Goal: Information Seeking & Learning: Learn about a topic

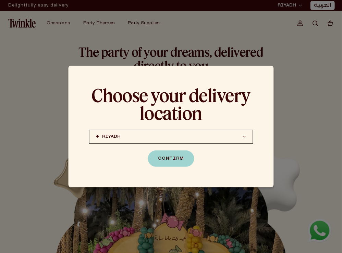
click at [207, 137] on button "RIYADH JEDDAH (coming soon) DOHA (coming soon)" at bounding box center [171, 137] width 164 height 14
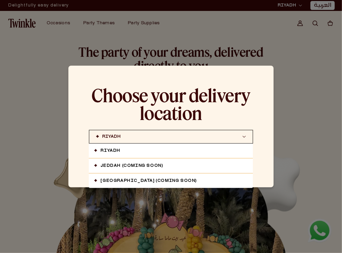
click at [151, 179] on link "[GEOGRAPHIC_DATA] (coming soon)" at bounding box center [171, 181] width 164 height 14
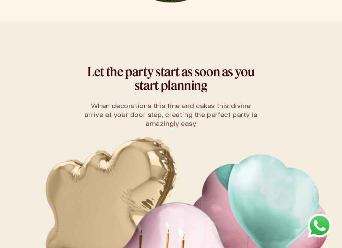
scroll to position [376, 0]
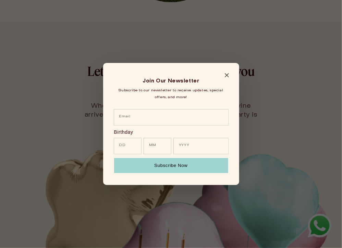
click at [226, 73] on icon "Close modal" at bounding box center [227, 75] width 4 height 4
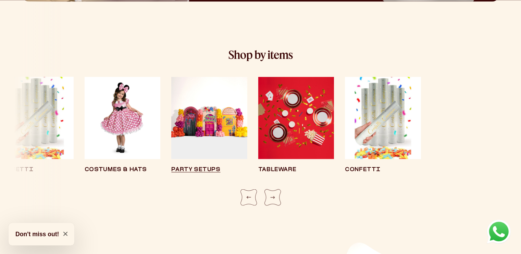
scroll to position [1227, 0]
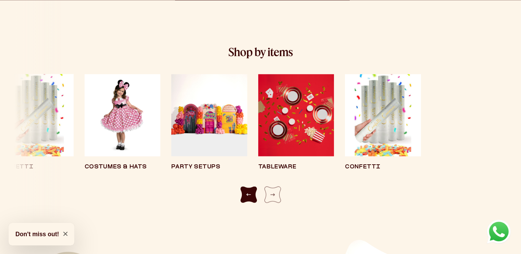
click at [248, 194] on div "Previous slide" at bounding box center [248, 194] width 16 height 16
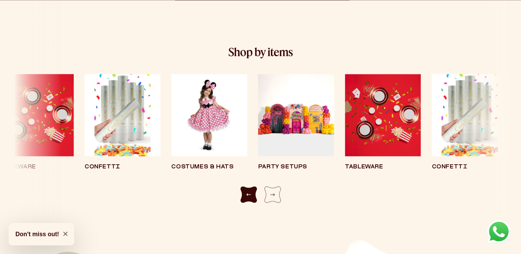
click at [247, 194] on div "Previous slide" at bounding box center [248, 194] width 16 height 16
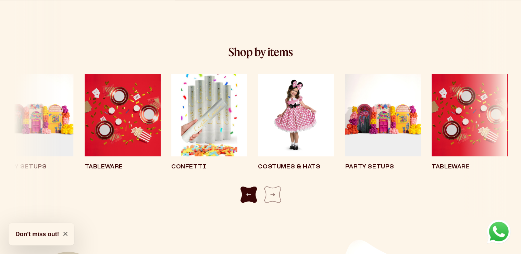
click at [247, 194] on div "Previous slide" at bounding box center [248, 194] width 16 height 16
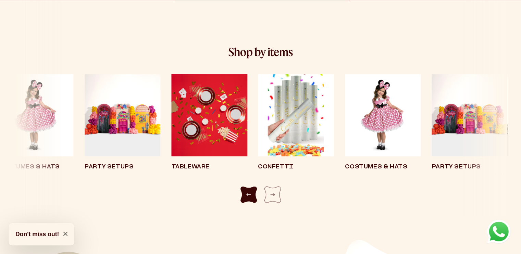
click at [247, 194] on div "Previous slide" at bounding box center [248, 194] width 16 height 16
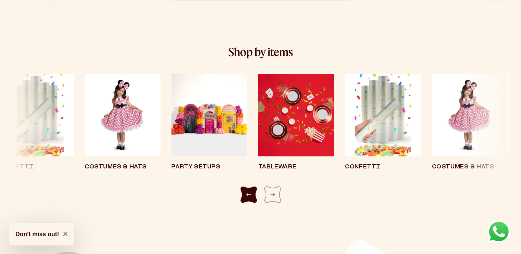
click at [246, 194] on div "Previous slide" at bounding box center [248, 194] width 16 height 16
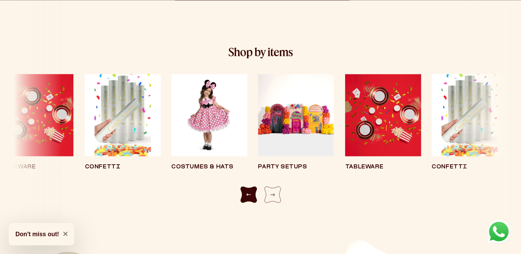
click at [244, 194] on div "Previous slide" at bounding box center [248, 194] width 16 height 16
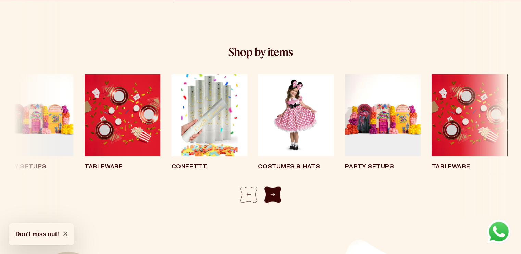
click at [279, 190] on div "Next slide" at bounding box center [272, 194] width 16 height 16
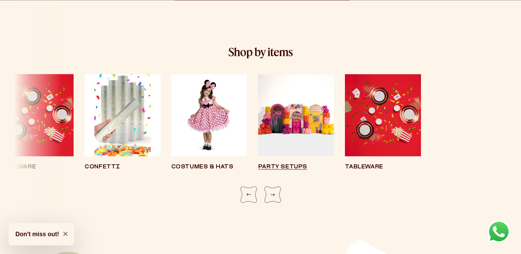
click at [301, 146] on img "5 / 8" at bounding box center [296, 115] width 76 height 82
click at [285, 168] on div "Party Setups" at bounding box center [296, 166] width 76 height 5
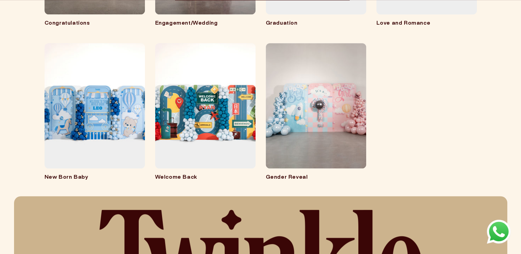
scroll to position [446, 0]
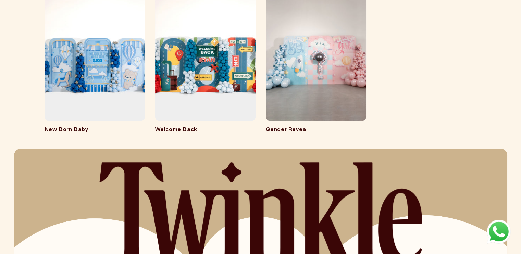
click at [185, 127] on link "Welcome Back" at bounding box center [205, 130] width 100 height 7
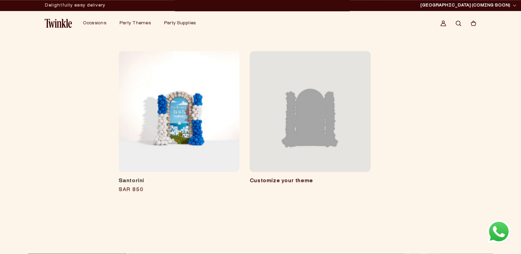
scroll to position [616, 0]
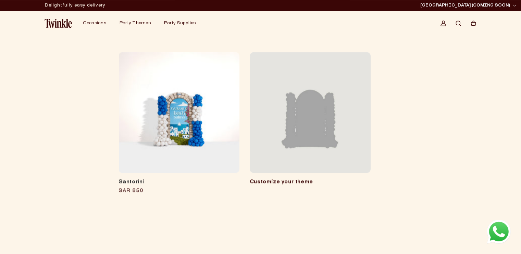
click at [297, 179] on link "Customize your theme" at bounding box center [280, 181] width 63 height 5
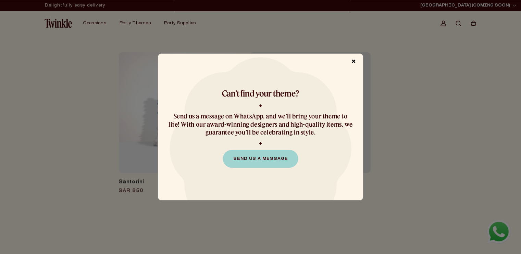
click at [353, 61] on span "×" at bounding box center [354, 61] width 12 height 13
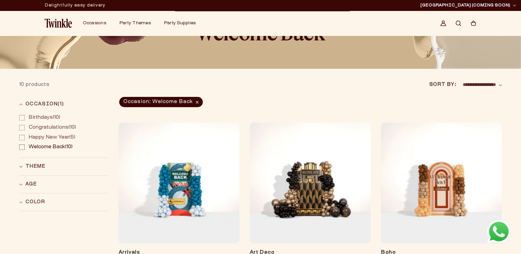
scroll to position [34, 0]
click at [193, 104] on span "Occasion: Welcome Back Remove filter" at bounding box center [161, 102] width 84 height 10
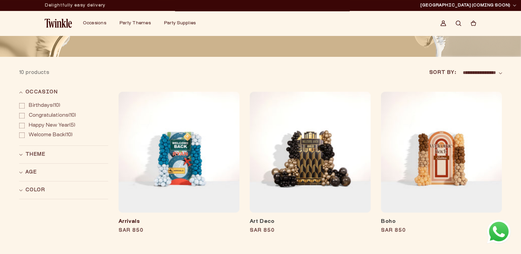
scroll to position [34, 0]
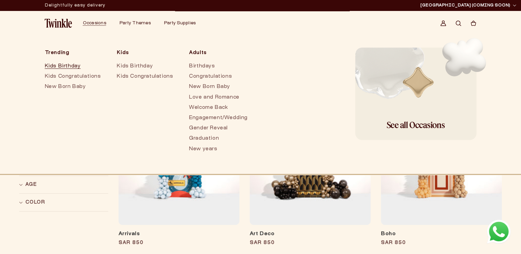
click at [65, 66] on link "Kids Birthday" at bounding box center [74, 66] width 59 height 10
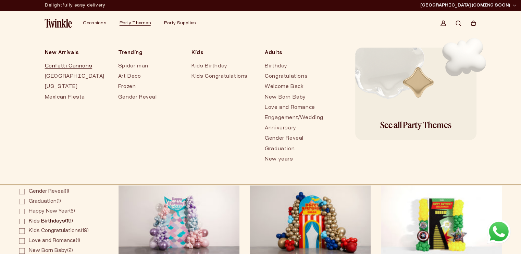
click at [78, 67] on link "Confetti Cannons" at bounding box center [75, 66] width 60 height 10
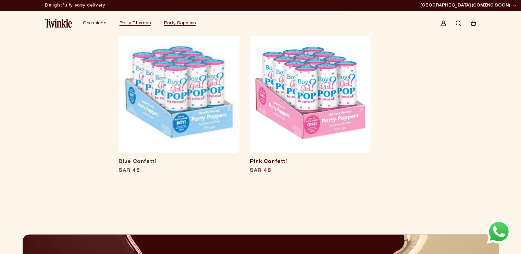
scroll to position [103, 0]
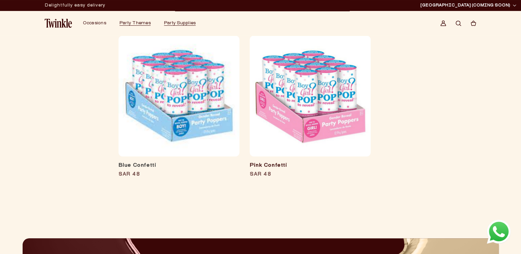
click at [266, 164] on link "Pink Confetti" at bounding box center [309, 165] width 121 height 7
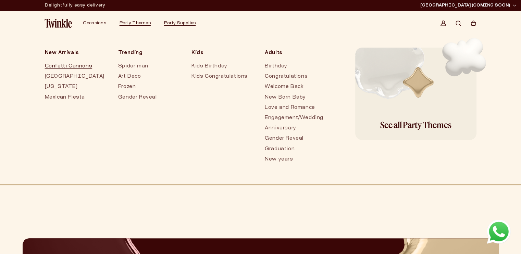
click at [68, 66] on link "Confetti Cannons" at bounding box center [75, 66] width 60 height 10
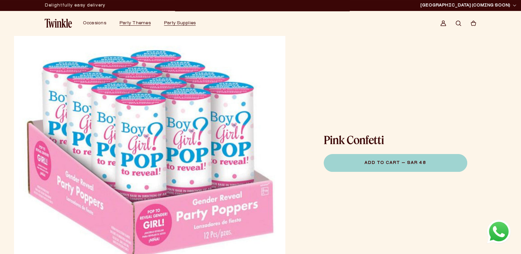
scroll to position [34, 0]
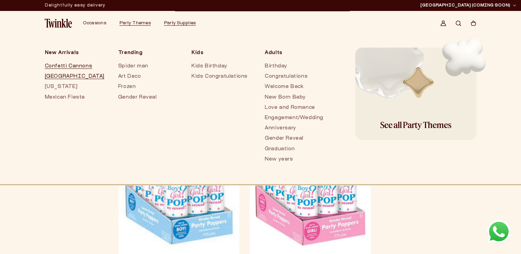
click at [51, 77] on link "[GEOGRAPHIC_DATA]" at bounding box center [75, 77] width 60 height 10
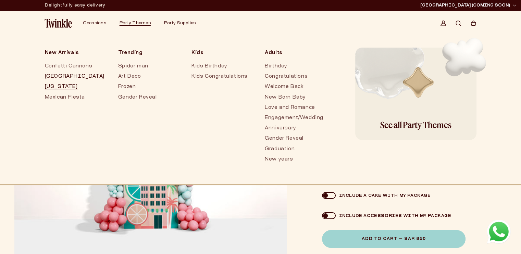
click at [59, 84] on link "[US_STATE]" at bounding box center [75, 87] width 60 height 10
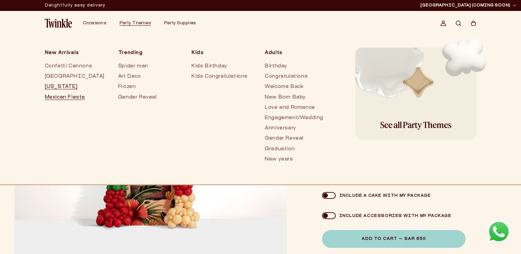
click at [68, 100] on link "Mexican Fiesta" at bounding box center [75, 97] width 60 height 10
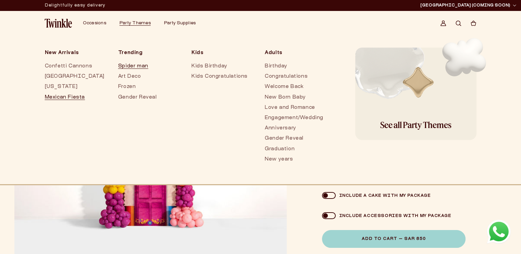
click at [127, 69] on link "Spider man" at bounding box center [148, 66] width 60 height 10
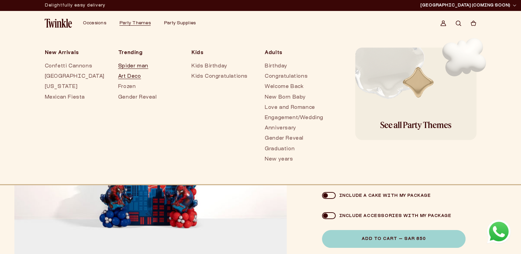
click at [127, 77] on link "Art Deco" at bounding box center [148, 77] width 60 height 10
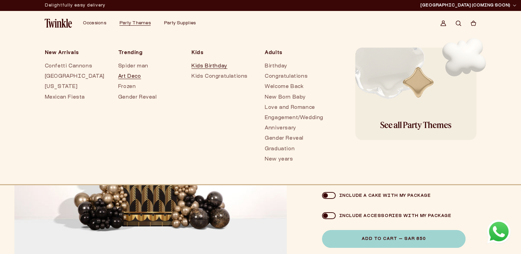
click at [207, 65] on link "Kids Birthday" at bounding box center [221, 66] width 60 height 10
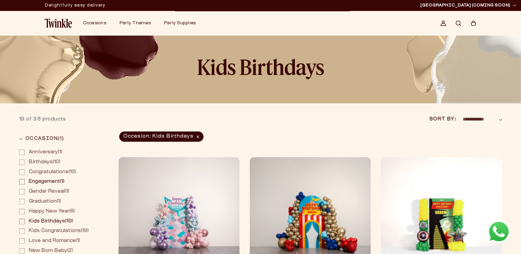
click at [21, 181] on icon at bounding box center [21, 181] width 5 height 5
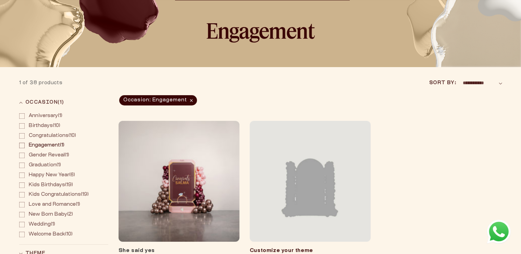
scroll to position [68, 0]
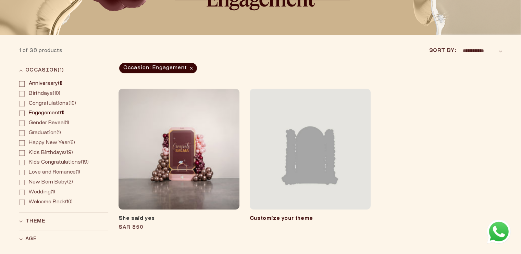
click at [22, 88] on label "Anniversary (1) Anniversary (1 product)" at bounding box center [63, 84] width 89 height 10
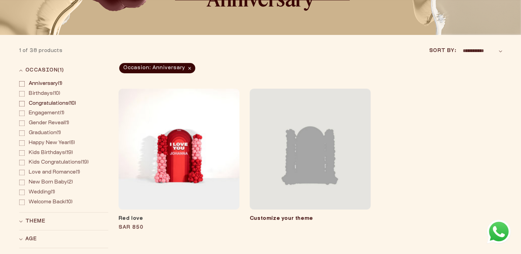
click at [23, 104] on icon at bounding box center [21, 103] width 5 height 5
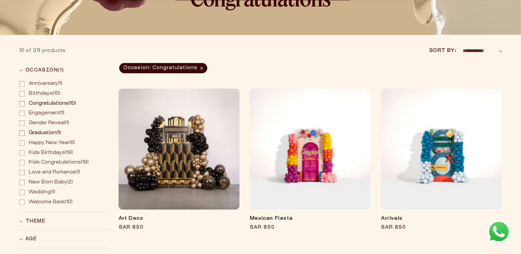
click at [19, 130] on rect at bounding box center [21, 132] width 5 height 5
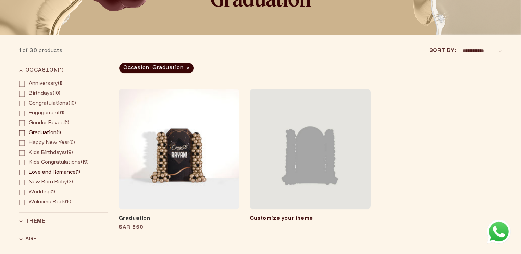
click at [26, 172] on label "Love and Romance (1) Love and Romance (1 product)" at bounding box center [63, 173] width 89 height 10
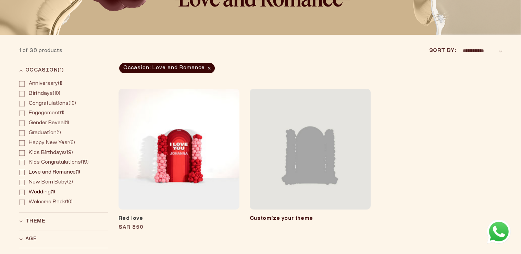
click at [20, 191] on icon at bounding box center [21, 192] width 5 height 5
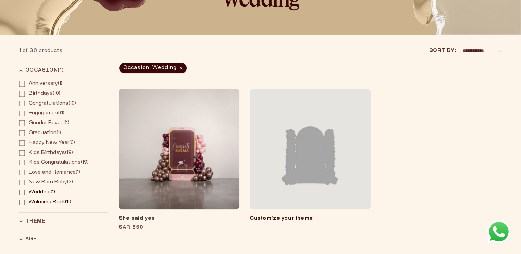
click at [26, 200] on label "Welcome Back (10) Welcome Back (10 products)" at bounding box center [63, 202] width 89 height 10
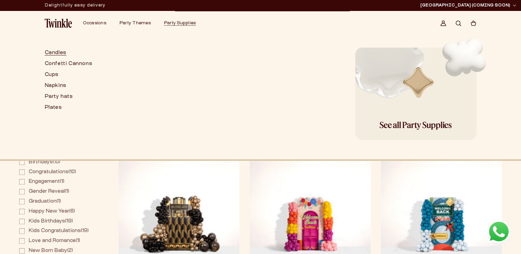
click at [62, 54] on link "Candles" at bounding box center [69, 53] width 48 height 11
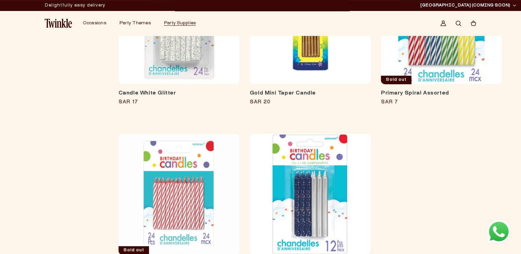
scroll to position [34, 0]
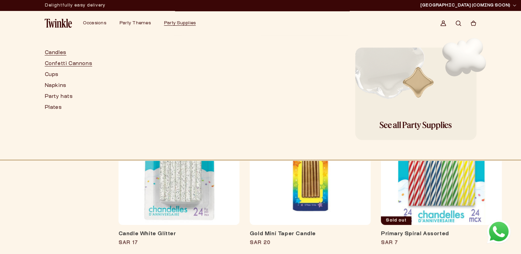
click at [76, 68] on link "Confetti Cannons" at bounding box center [69, 64] width 48 height 11
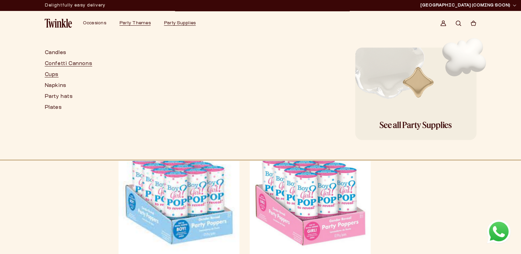
click at [61, 76] on link "Cups" at bounding box center [69, 74] width 48 height 11
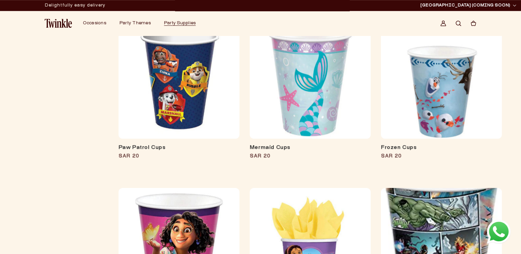
scroll to position [342, 0]
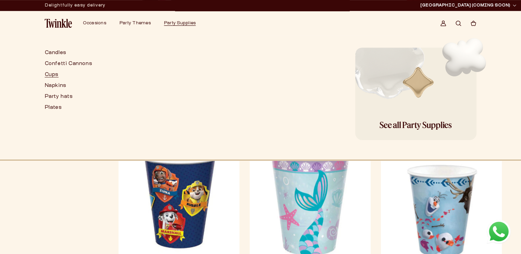
click at [44, 86] on div "Candles Confetti Cannons Cups Napkins Party hats Plates See all Party Supplies" at bounding box center [260, 98] width 493 height 123
click at [45, 86] on link "Napkins" at bounding box center [69, 85] width 48 height 11
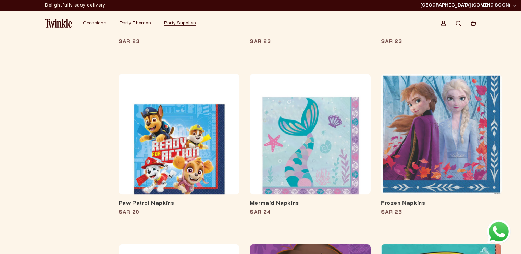
scroll to position [103, 0]
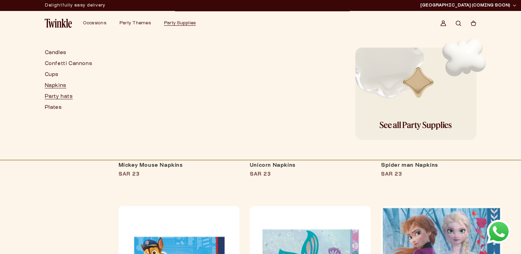
click at [60, 97] on link "Party hats" at bounding box center [69, 96] width 48 height 11
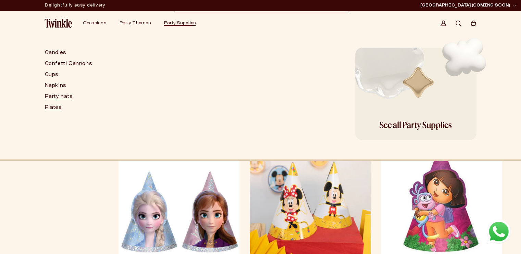
click at [56, 106] on link "Plates" at bounding box center [69, 107] width 48 height 11
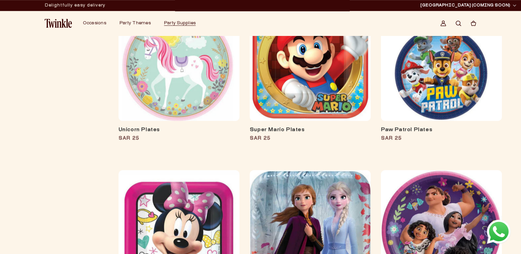
scroll to position [342, 0]
